Goal: Navigation & Orientation: Go to known website

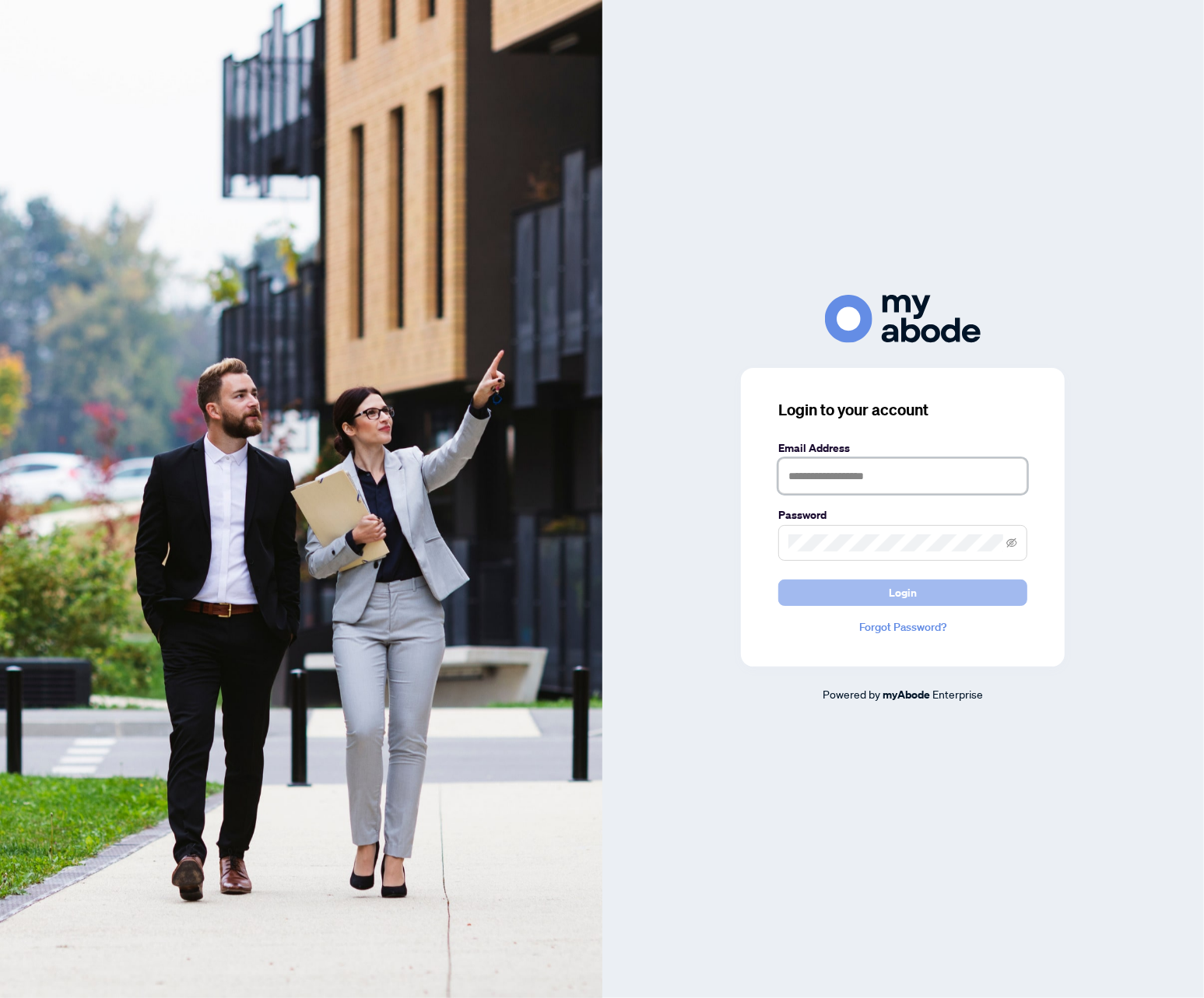
type input "**********"
click at [830, 594] on button "Login" at bounding box center [902, 593] width 249 height 26
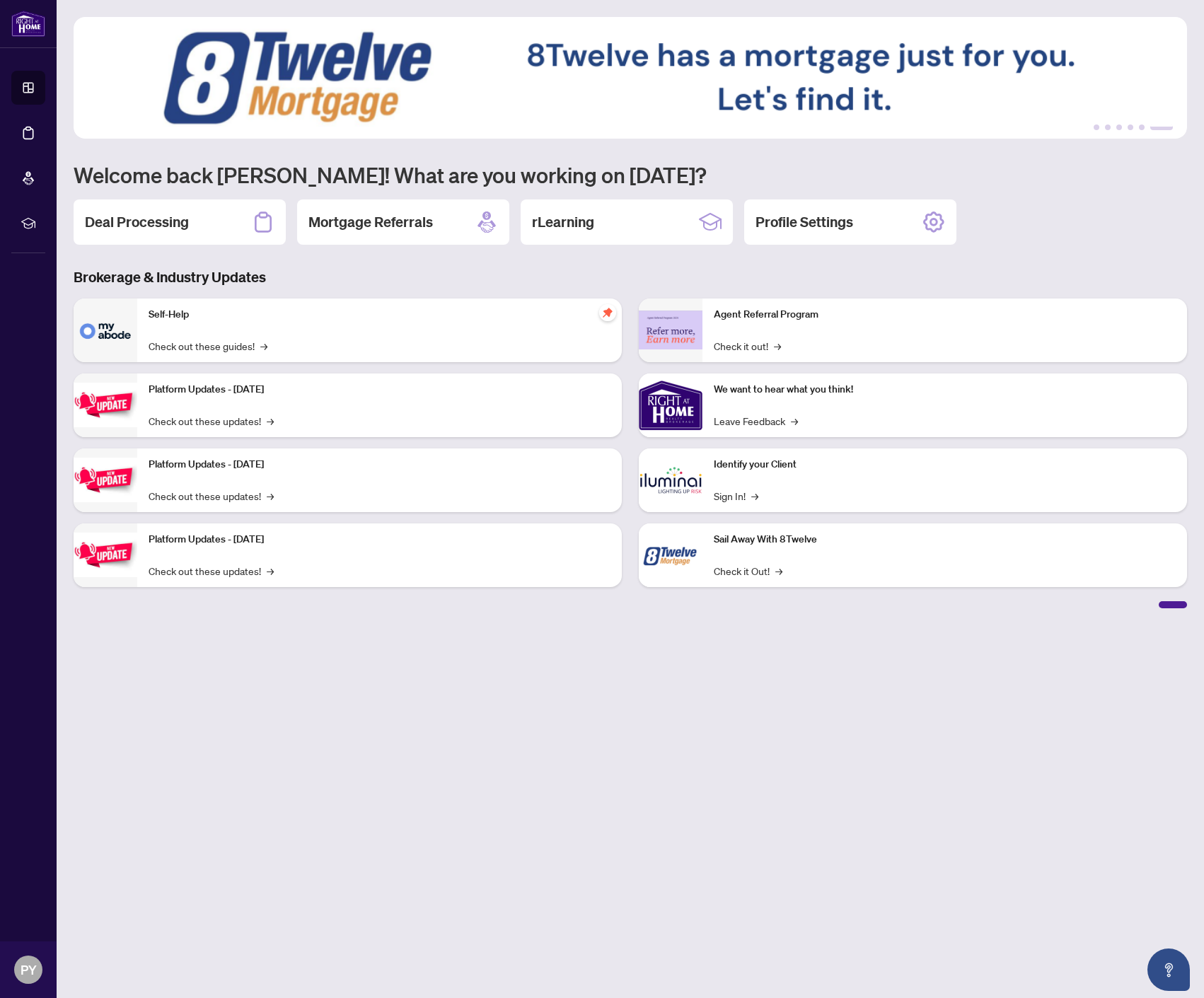
click at [152, 667] on main "1 2 3 4 5 6 Welcome back [PERSON_NAME]! What are you working on [DATE]? Deal Pr…" at bounding box center [630, 499] width 1147 height 998
